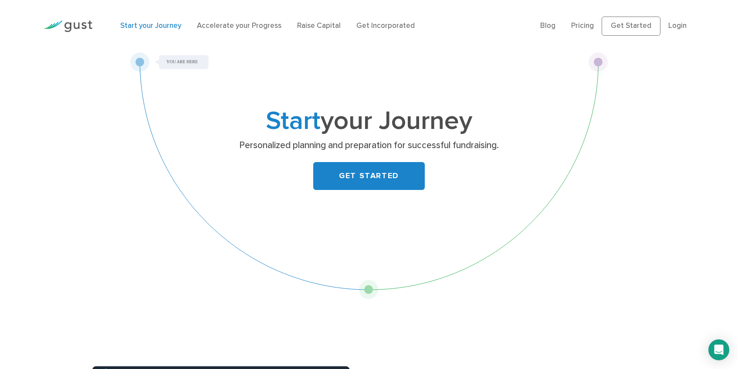
click at [147, 25] on link "Start your Journey" at bounding box center [150, 25] width 61 height 9
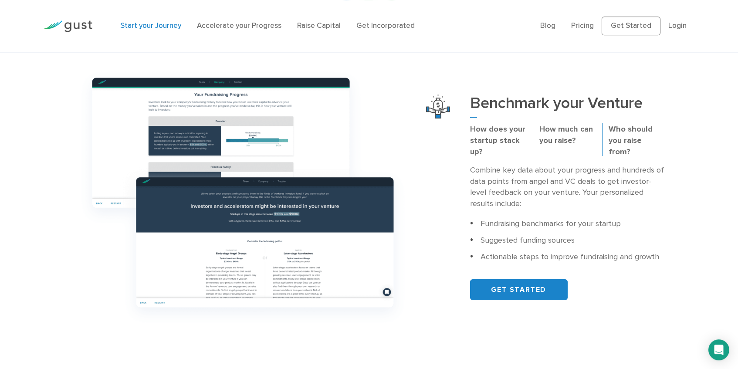
scroll to position [281, 0]
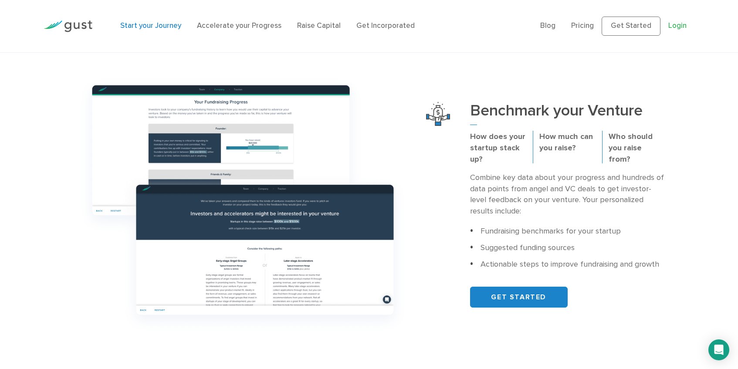
click at [671, 28] on link "Login" at bounding box center [678, 25] width 18 height 9
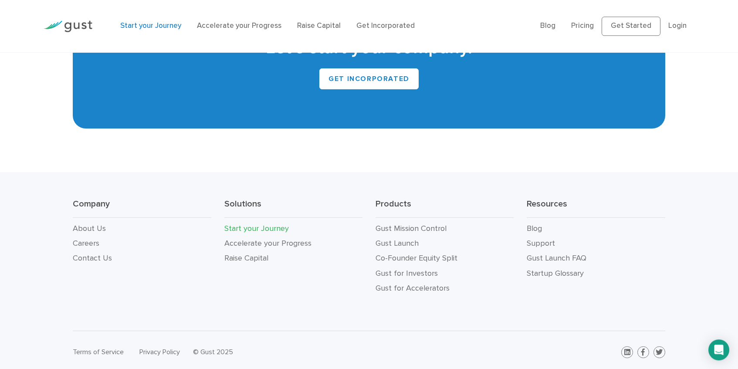
scroll to position [1727, 0]
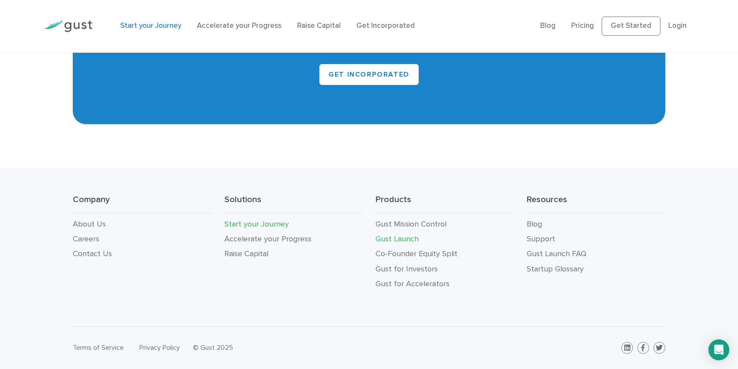
click at [402, 242] on link "Gust Launch" at bounding box center [397, 239] width 43 height 9
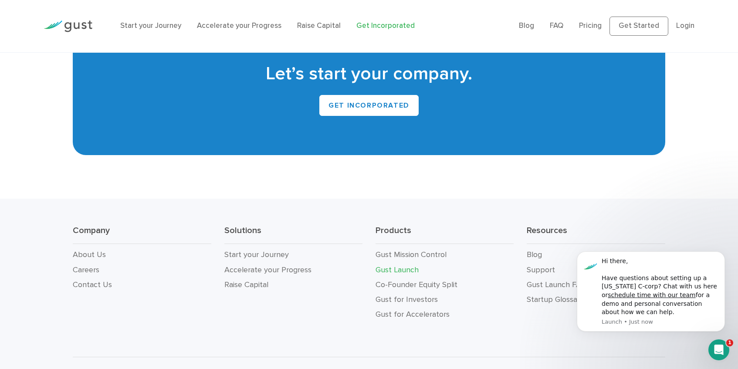
scroll to position [5416, 0]
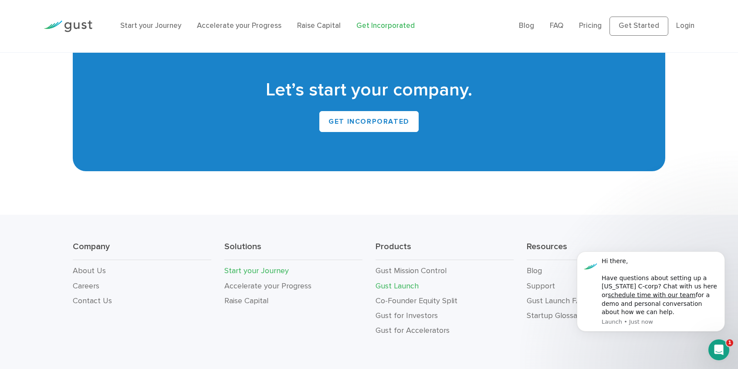
click at [278, 266] on link "Start your Journey" at bounding box center [257, 270] width 65 height 9
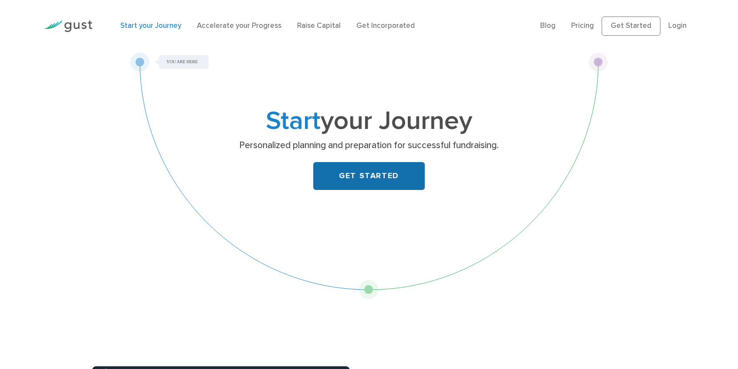
click at [377, 163] on link "GET STARTED" at bounding box center [369, 176] width 112 height 28
